Goal: Information Seeking & Learning: Check status

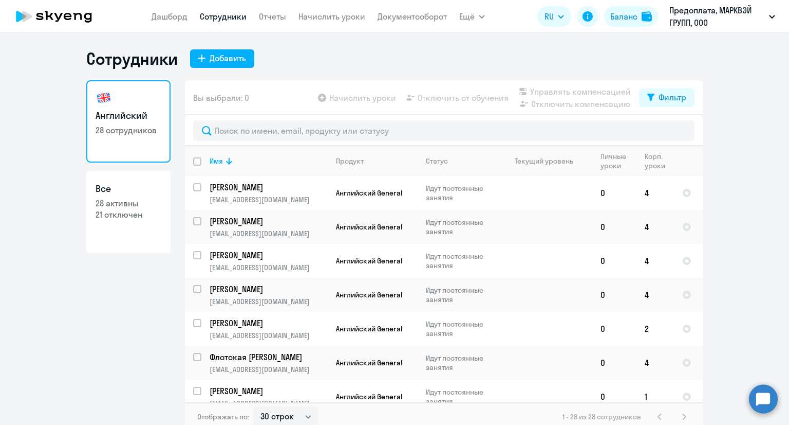
select select "30"
click at [229, 22] on app-menu-item-link "Сотрудники" at bounding box center [223, 16] width 47 height 13
click at [228, 16] on link "Сотрудники" at bounding box center [223, 16] width 47 height 10
click at [173, 17] on link "Дашборд" at bounding box center [170, 16] width 36 height 10
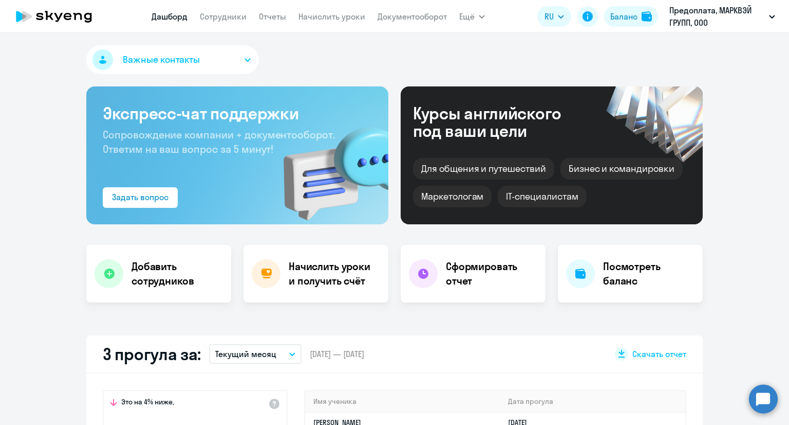
select select "30"
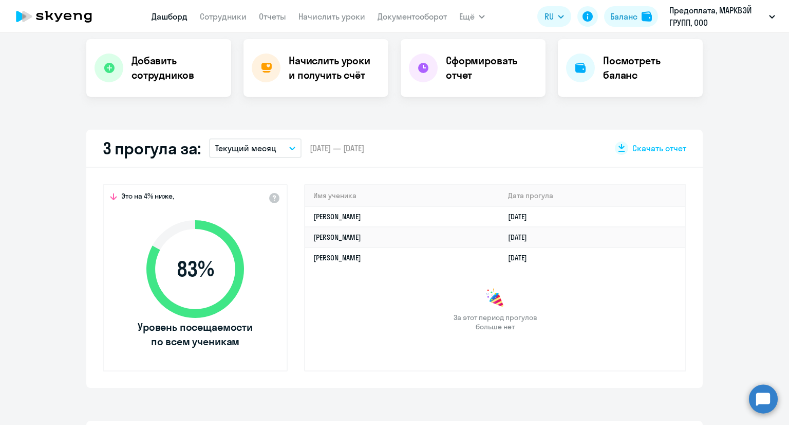
click at [233, 149] on p "Текущий месяц" at bounding box center [245, 148] width 61 height 12
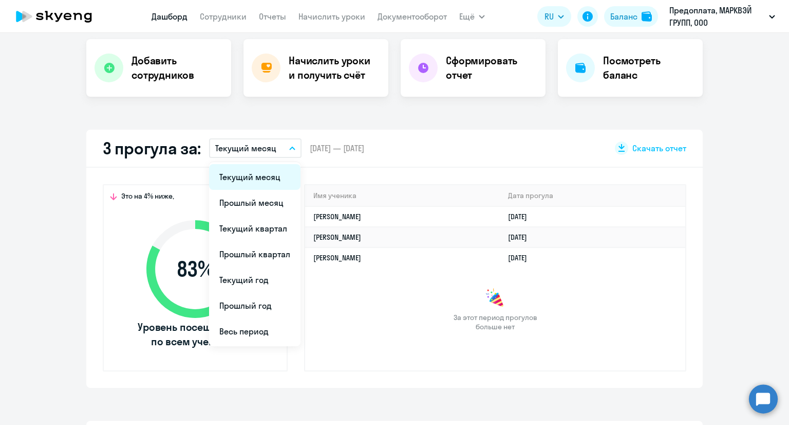
click at [257, 181] on li "Текущий месяц" at bounding box center [254, 177] width 91 height 26
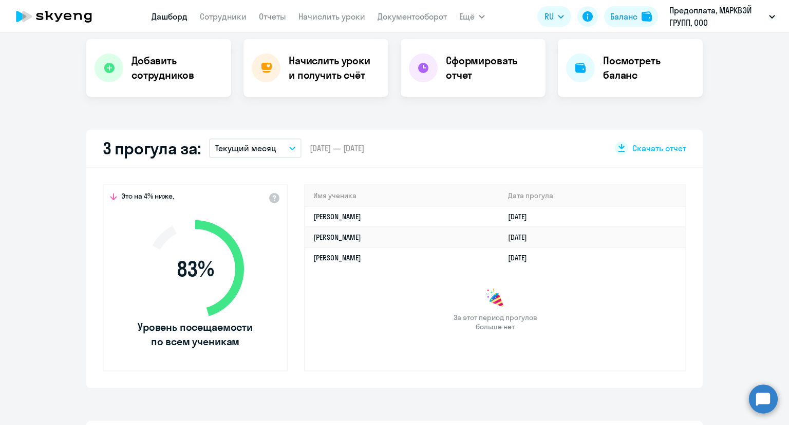
click at [261, 149] on p "Текущий месяц" at bounding box center [245, 148] width 61 height 12
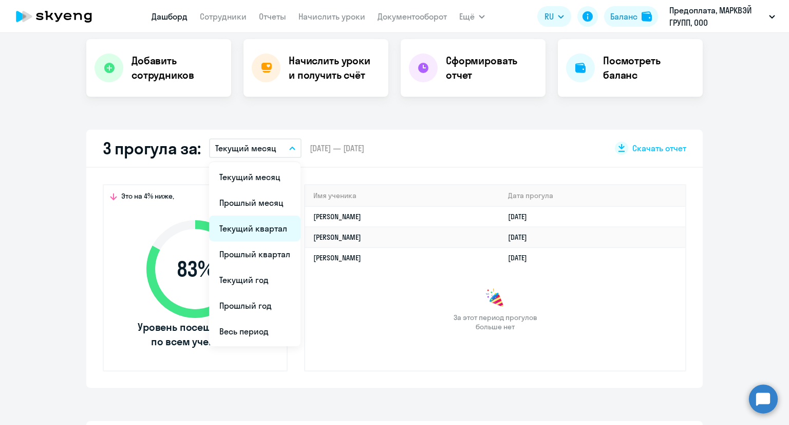
click at [265, 223] on li "Текущий квартал" at bounding box center [254, 228] width 91 height 26
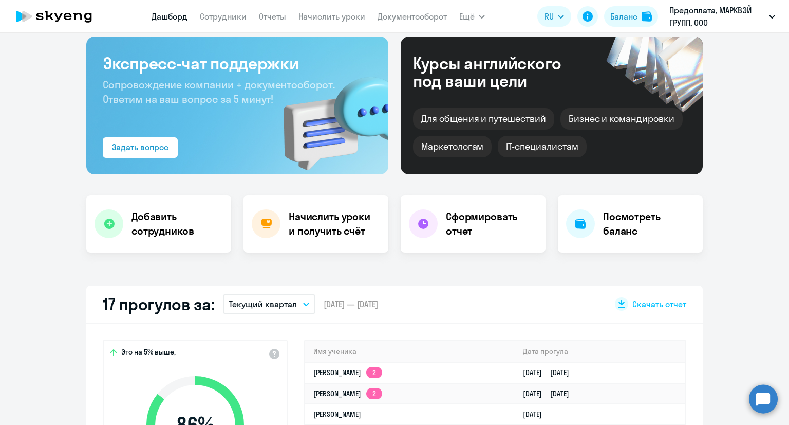
scroll to position [0, 0]
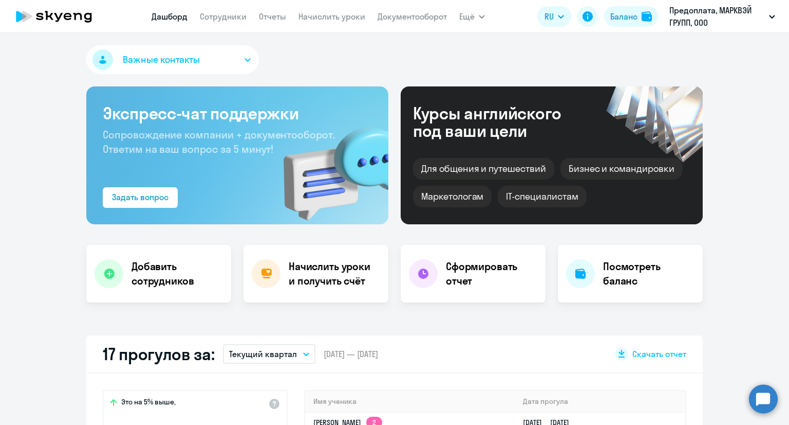
click at [161, 17] on link "Дашборд" at bounding box center [170, 16] width 36 height 10
